Goal: Obtain resource: Download file/media

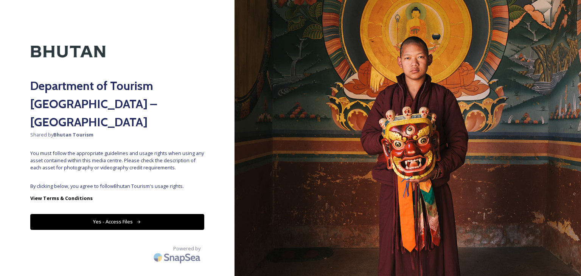
click at [157, 214] on button "Yes - Access Files" at bounding box center [117, 222] width 174 height 16
click at [133, 214] on button "Yes - Access Files" at bounding box center [117, 222] width 174 height 16
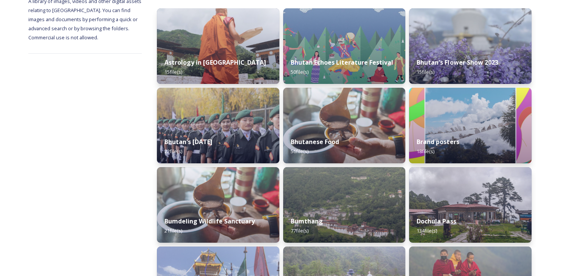
scroll to position [102, 0]
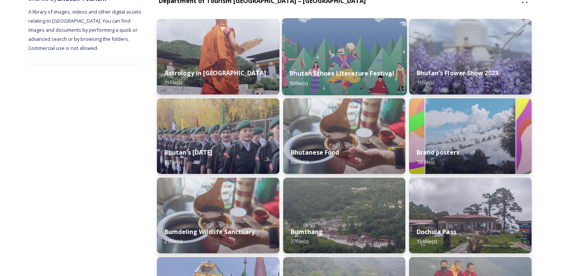
click at [351, 71] on strong "Bhutan Echoes Literature Festival" at bounding box center [342, 73] width 104 height 8
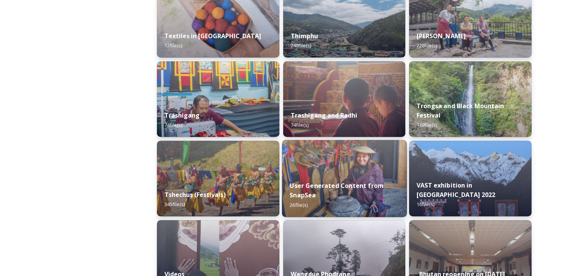
scroll to position [378, 0]
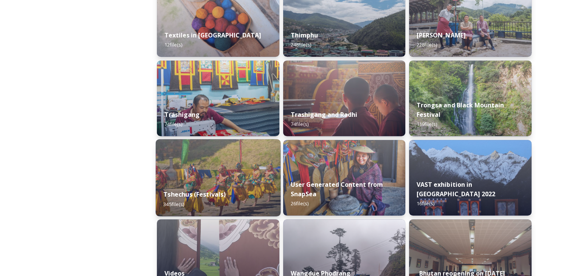
click at [239, 180] on img at bounding box center [218, 177] width 125 height 77
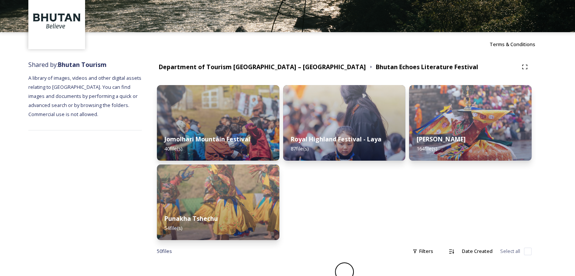
scroll to position [38, 0]
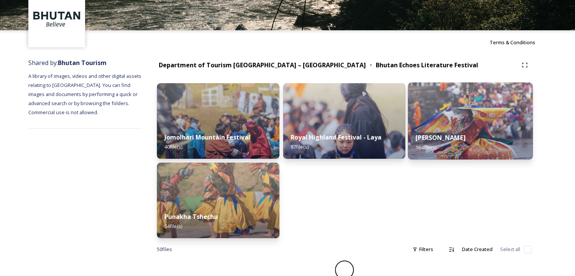
click at [447, 136] on strong "[PERSON_NAME]" at bounding box center [441, 138] width 50 height 8
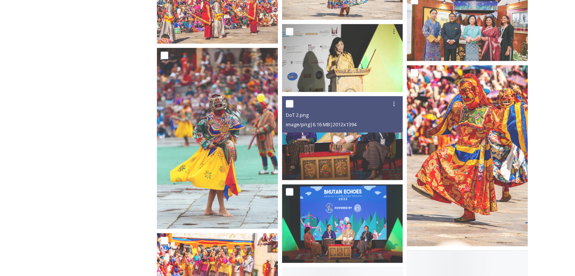
scroll to position [1324, 0]
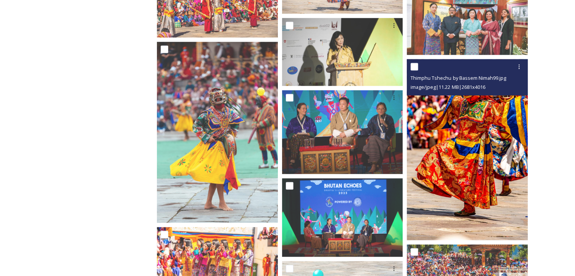
click at [484, 146] on img at bounding box center [467, 149] width 121 height 181
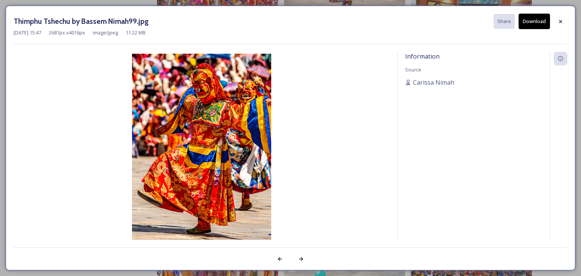
click at [221, 153] on img at bounding box center [202, 158] width 376 height 208
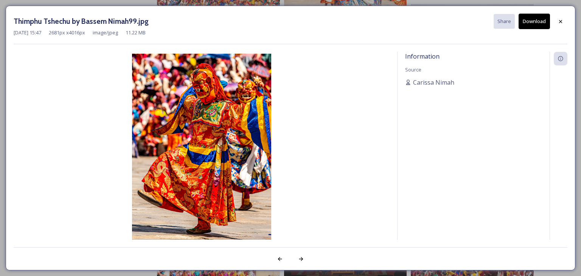
click at [214, 137] on img at bounding box center [202, 158] width 376 height 208
click at [214, 135] on img at bounding box center [202, 158] width 376 height 208
click at [560, 20] on icon at bounding box center [561, 22] width 6 height 6
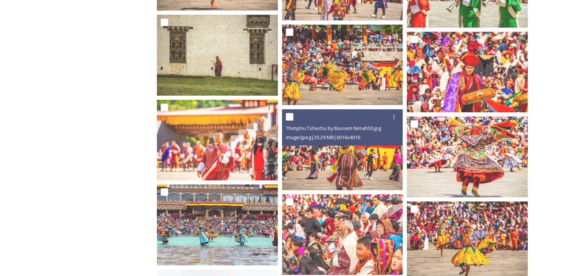
scroll to position [5523, 0]
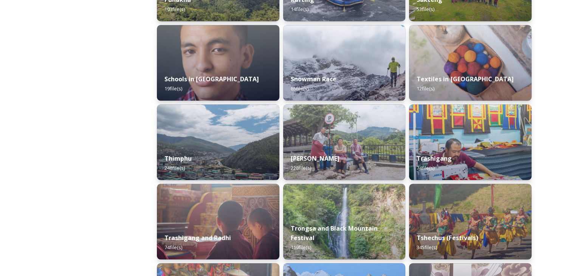
scroll to position [832, 0]
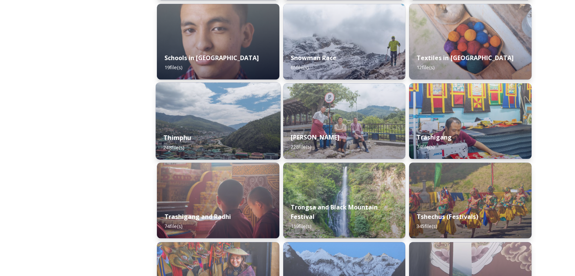
click at [227, 135] on div "Thimphu 248 file(s)" at bounding box center [218, 142] width 125 height 34
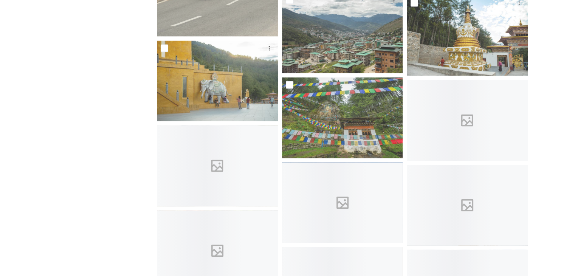
scroll to position [4501, 0]
